Goal: Information Seeking & Learning: Find specific page/section

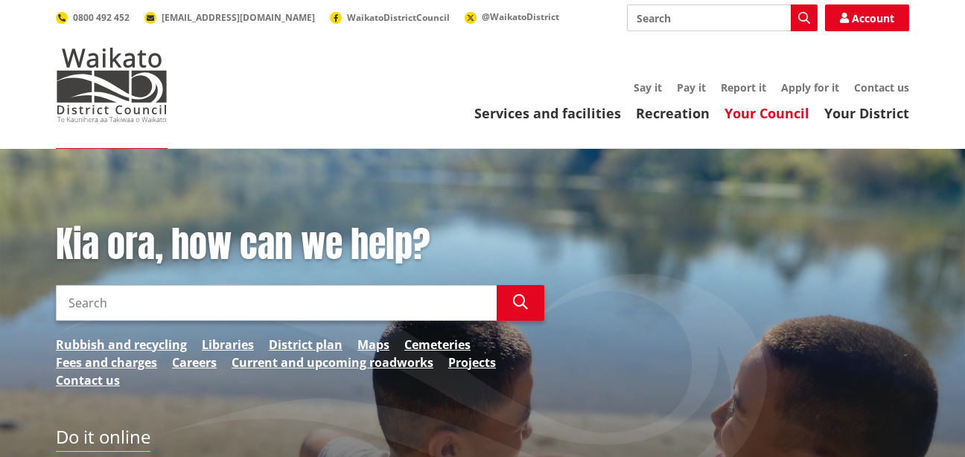
click at [747, 112] on link "Your Council" at bounding box center [767, 113] width 85 height 18
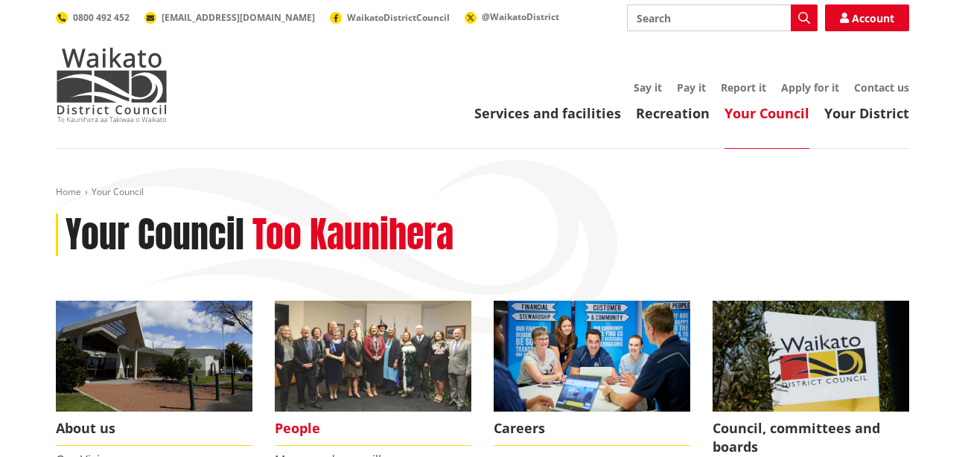
click at [302, 427] on span "People" at bounding box center [373, 429] width 197 height 34
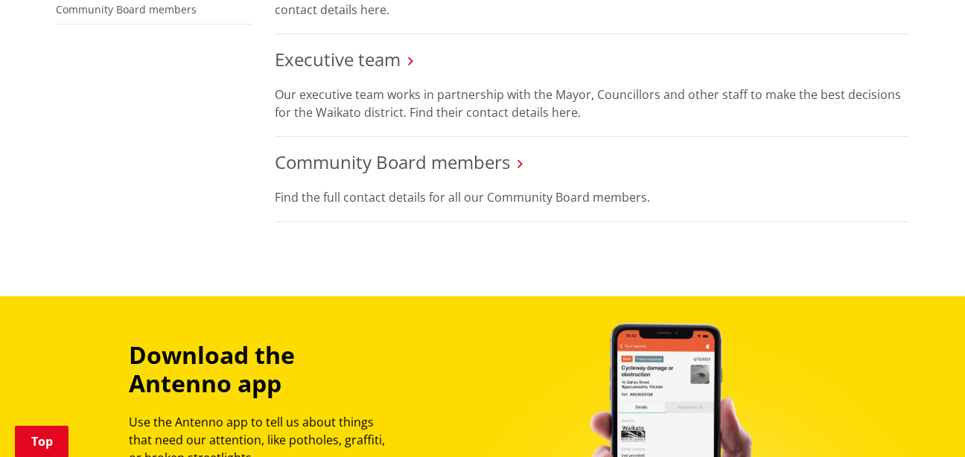
scroll to position [399, 0]
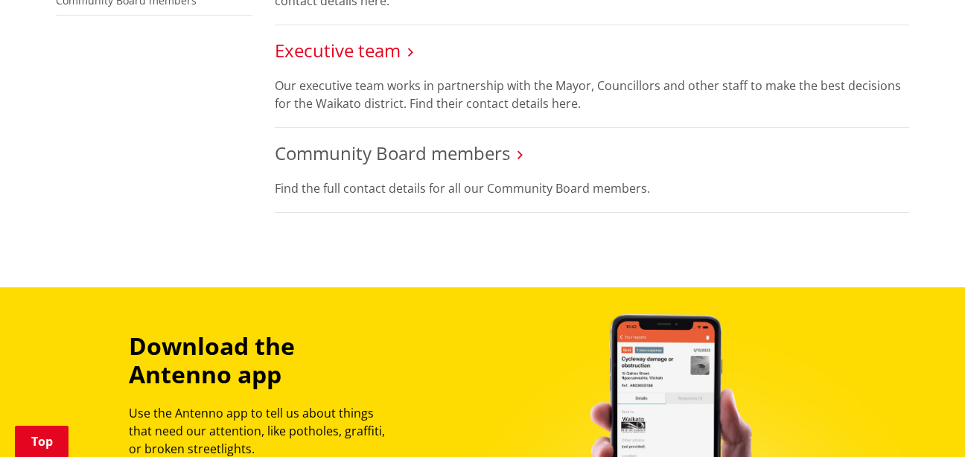
click at [350, 48] on link "Executive team" at bounding box center [338, 50] width 126 height 25
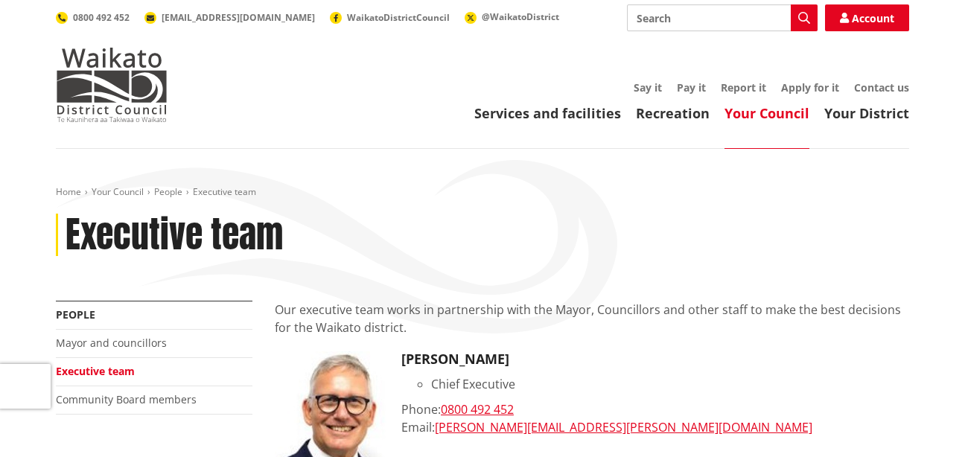
click at [690, 18] on input "Search" at bounding box center [722, 17] width 191 height 27
type input "employees"
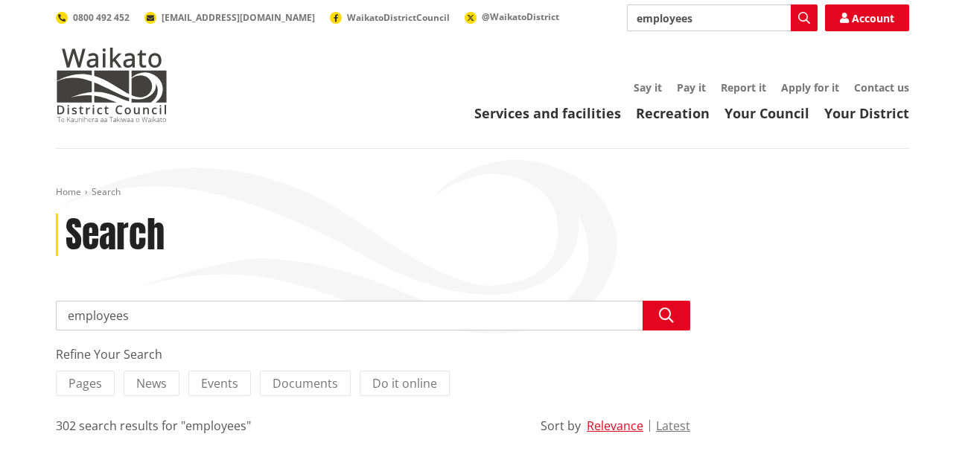
scroll to position [44, 0]
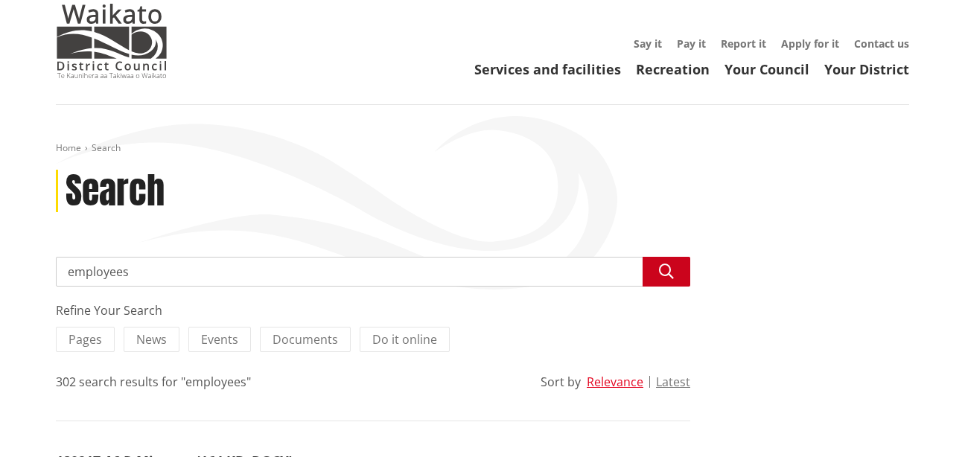
click at [665, 269] on icon "button" at bounding box center [666, 271] width 15 height 15
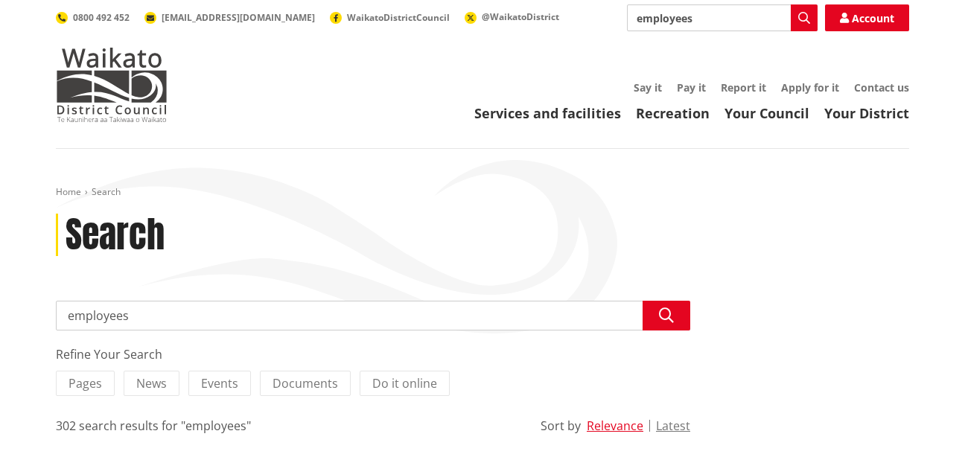
drag, startPoint x: 709, startPoint y: 16, endPoint x: 629, endPoint y: 16, distance: 80.4
click at [629, 16] on input "employees" at bounding box center [722, 17] width 191 height 27
type input "cultural officer"
click at [804, 12] on icon "button" at bounding box center [804, 18] width 12 height 12
click at [670, 425] on button "Latest" at bounding box center [673, 425] width 34 height 13
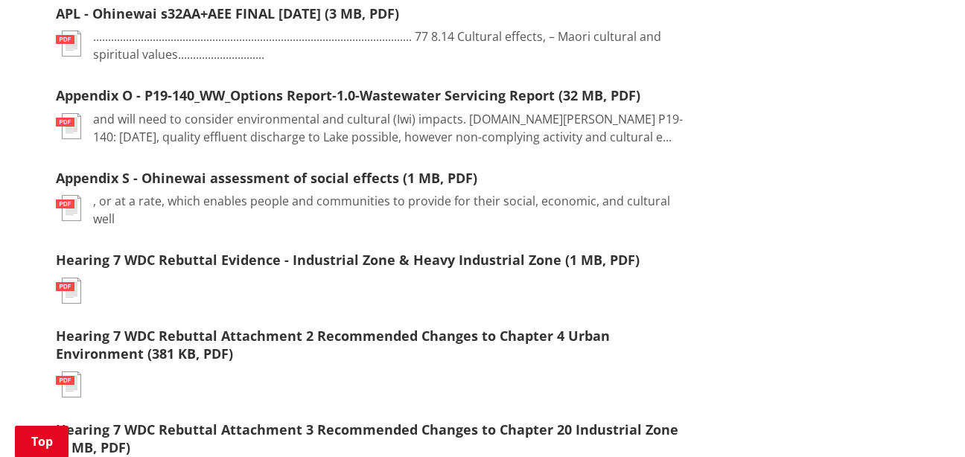
scroll to position [1451, 0]
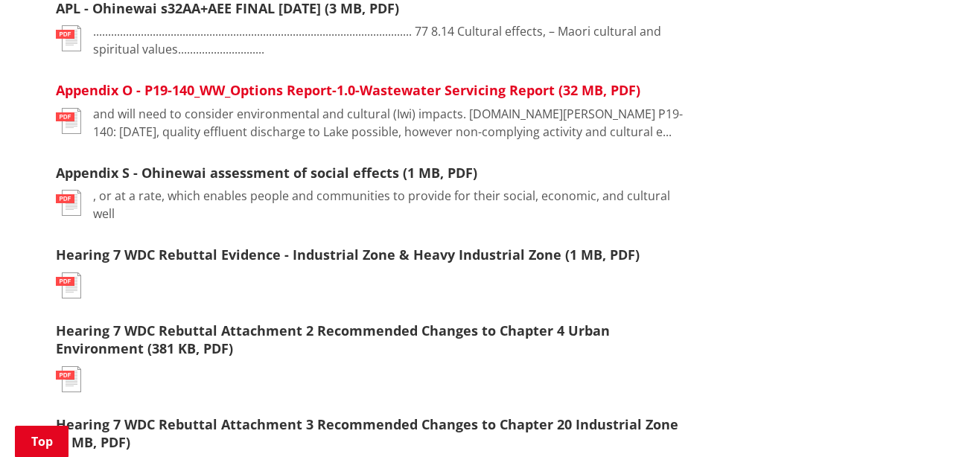
click at [410, 83] on link "Appendix O - P19-140_WW_Options Report-1.0-Wastewater Servicing Report (32 MB, …" at bounding box center [348, 90] width 585 height 18
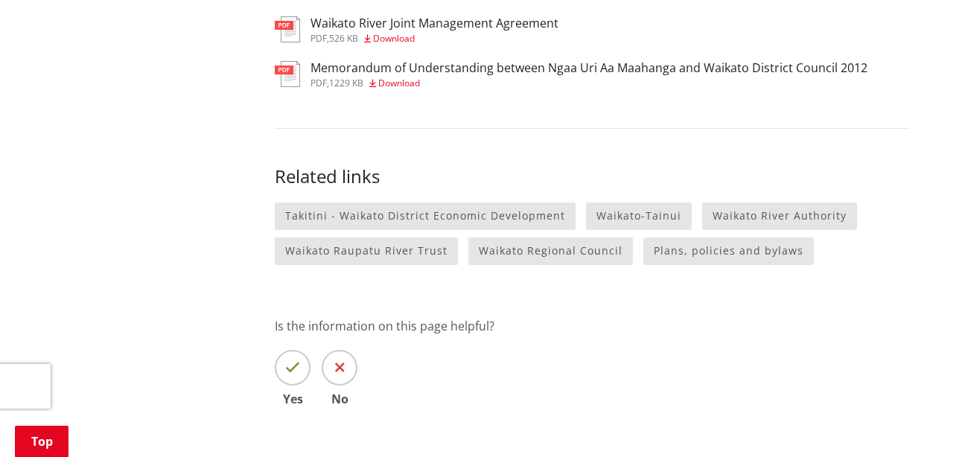
scroll to position [2102, 0]
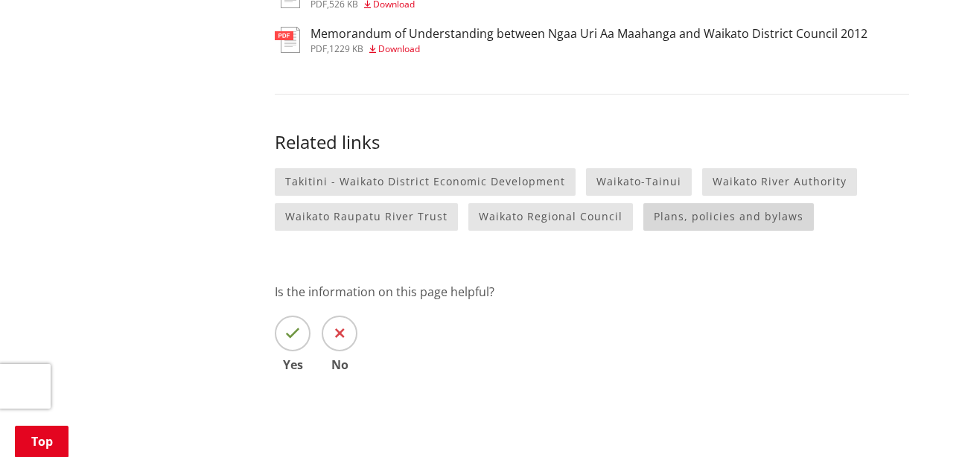
click at [715, 203] on link "Plans, policies and bylaws" at bounding box center [729, 217] width 171 height 28
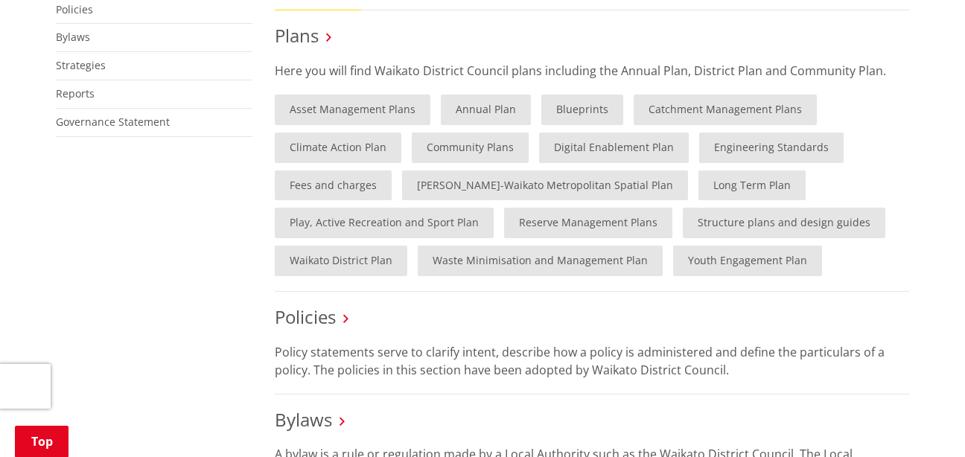
scroll to position [413, 0]
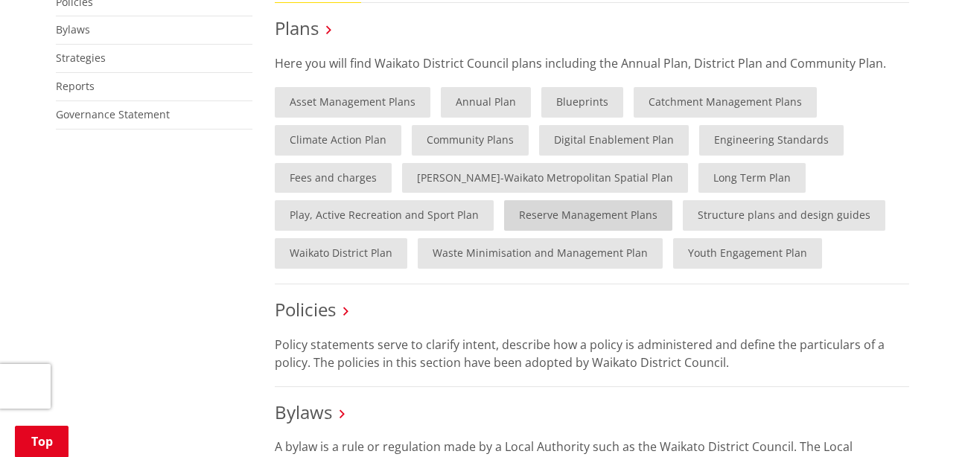
click at [565, 214] on link "Reserve Management Plans" at bounding box center [588, 215] width 168 height 31
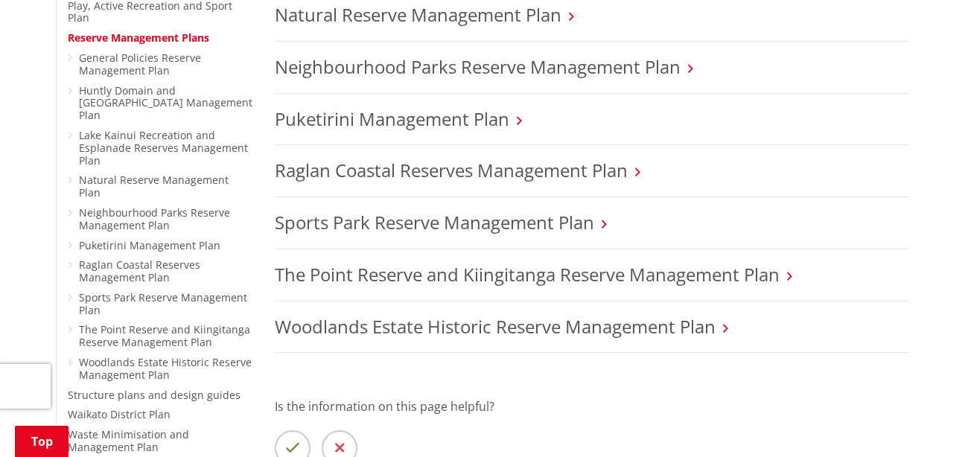
scroll to position [607, 0]
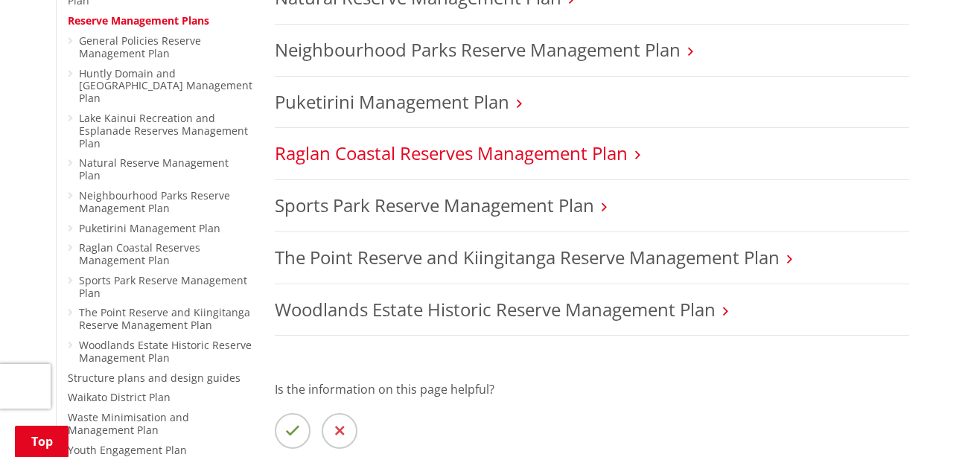
click at [515, 153] on link "Raglan Coastal Reserves Management Plan" at bounding box center [451, 153] width 353 height 25
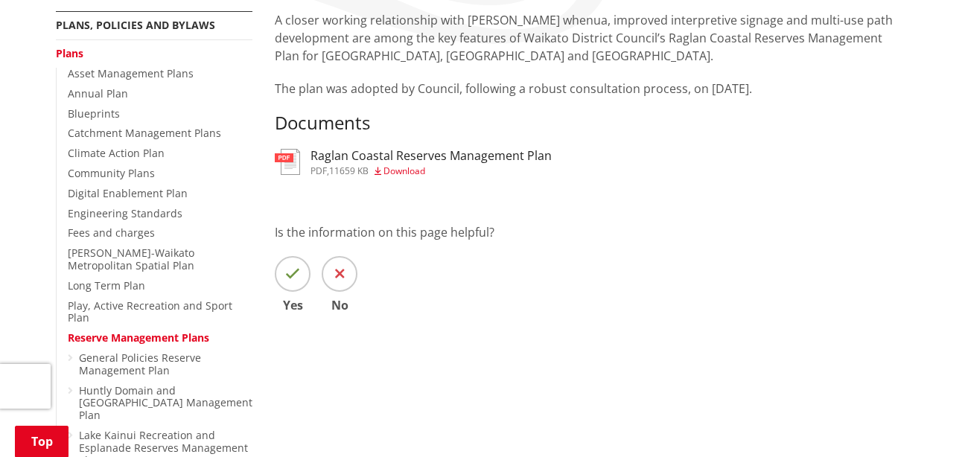
scroll to position [296, 0]
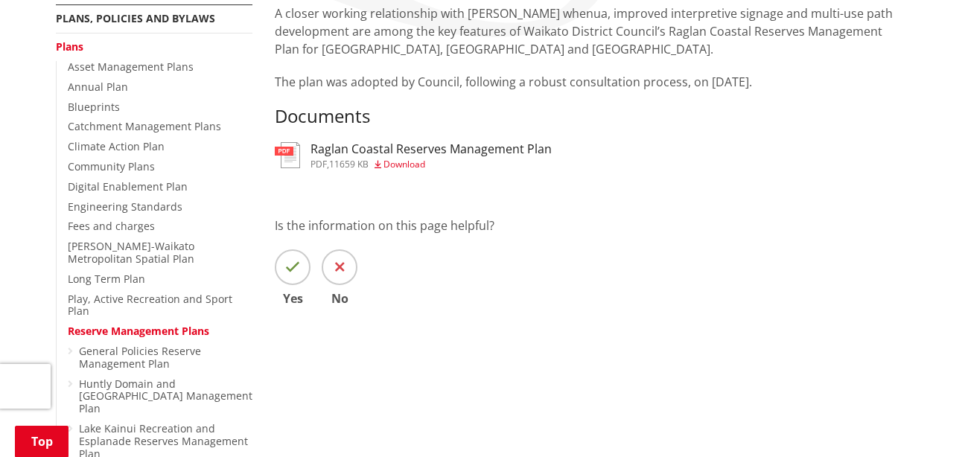
click at [392, 149] on h3 "Raglan Coastal Reserves Management Plan" at bounding box center [431, 149] width 241 height 14
